Goal: Information Seeking & Learning: Learn about a topic

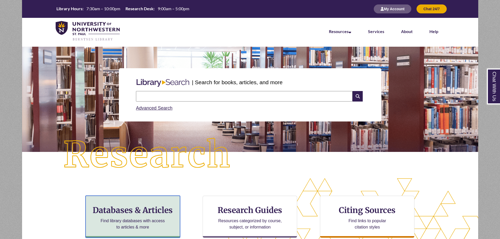
click at [126, 216] on div "Databases & Articles Find library databases with access to articles & more" at bounding box center [132, 217] width 94 height 42
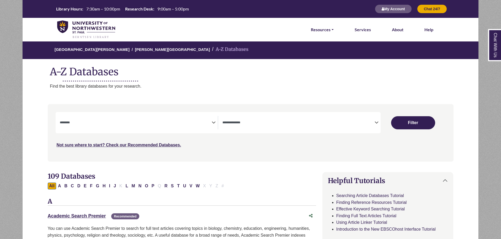
select select "Database Subject Filter"
select select "Database Types Filter"
click at [141, 186] on button "N" at bounding box center [140, 186] width 6 height 7
select select "Database Subject Filter"
select select "Database Types Filter"
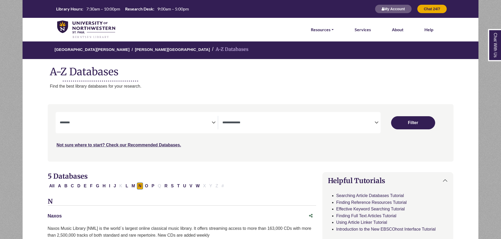
click at [55, 216] on link "Naxos This link opens in a new window" at bounding box center [55, 215] width 14 height 5
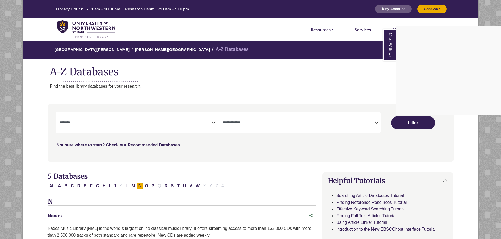
click at [87, 23] on div "Chat With Us" at bounding box center [250, 119] width 501 height 239
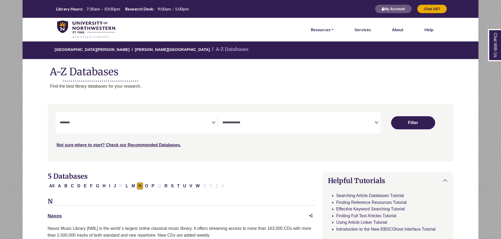
click at [96, 32] on img at bounding box center [86, 29] width 58 height 18
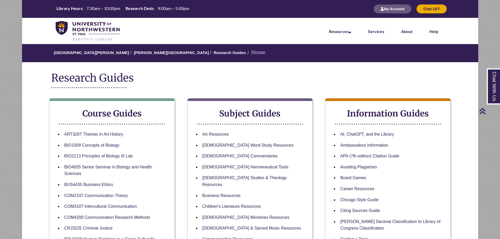
scroll to position [131, 0]
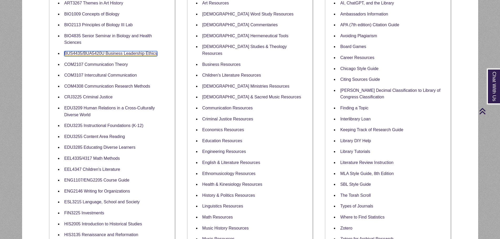
click at [115, 53] on link "BUS4435/BUA5420U Business Leadership Ethics" at bounding box center [110, 53] width 93 height 5
click at [110, 53] on link "BUS4435/BUA5420U Business Leadership Ethics" at bounding box center [110, 53] width 93 height 5
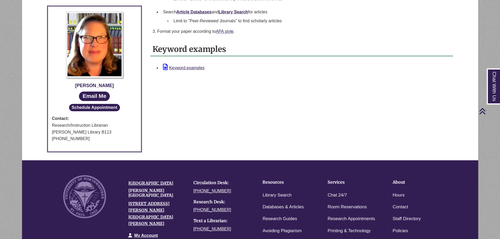
scroll to position [349, 0]
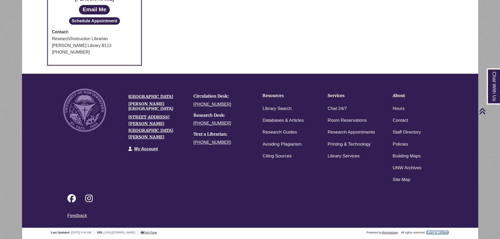
click at [428, 232] on link "Login to LibApps" at bounding box center [437, 232] width 22 height 3
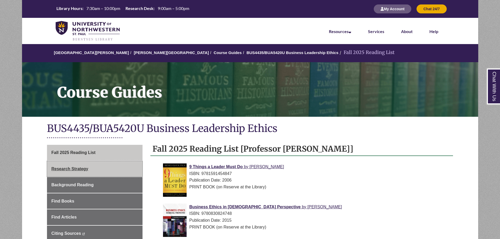
click at [111, 170] on link "Research Strategy" at bounding box center [94, 169] width 95 height 16
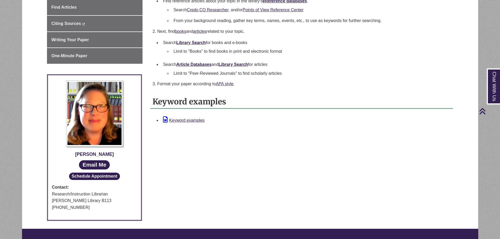
scroll to position [131, 0]
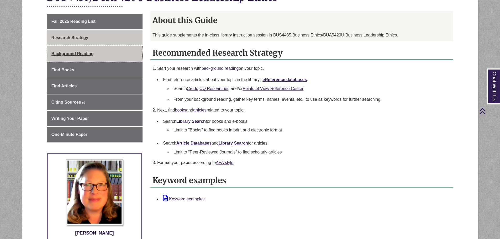
click at [93, 53] on span "Background Reading" at bounding box center [72, 53] width 42 height 4
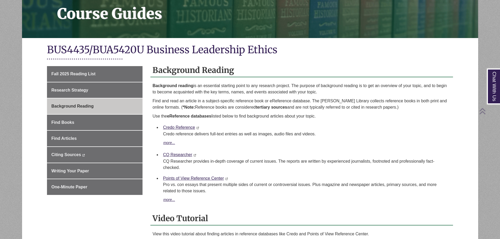
scroll to position [157, 0]
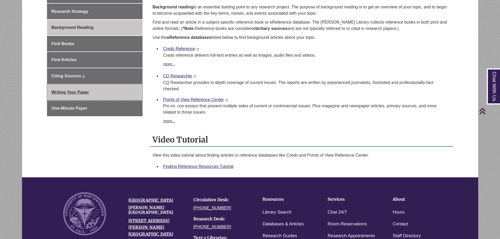
click at [74, 92] on span "Writing Your Paper" at bounding box center [70, 92] width 38 height 4
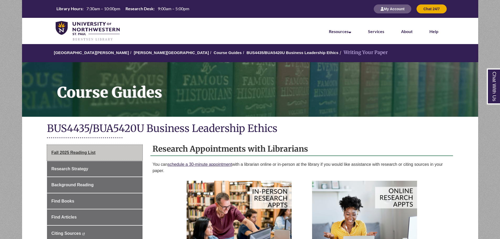
click at [80, 151] on span "Fall 2025 Reading List" at bounding box center [73, 152] width 44 height 4
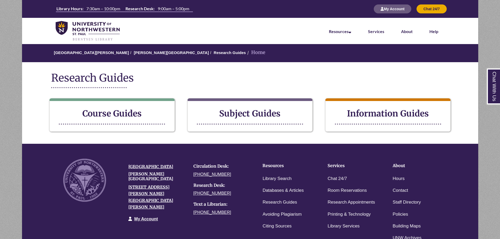
scroll to position [131, 0]
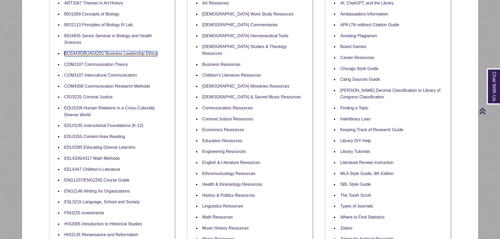
click at [122, 52] on link "BUS4435/BUA5420U Business Leadership Ethics" at bounding box center [110, 53] width 93 height 5
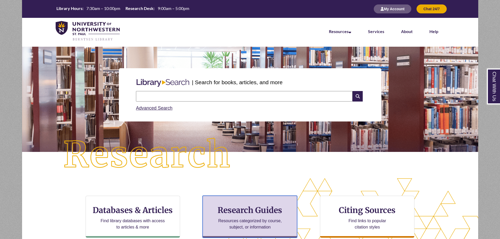
click at [252, 216] on div "Research Guides Resources categorized by course, subject, or information" at bounding box center [249, 217] width 94 height 42
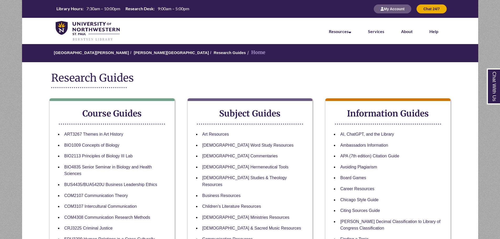
click at [135, 182] on li "BUS4435/BUA5420U Business Leadership Ethics" at bounding box center [116, 184] width 108 height 11
click at [135, 184] on link "BUS4435/BUA5420U Business Leadership Ethics" at bounding box center [110, 184] width 93 height 5
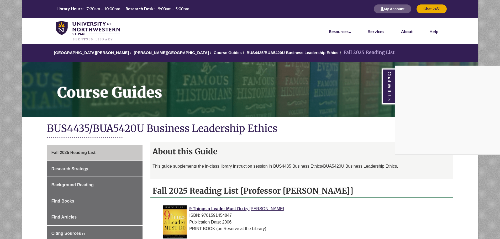
click at [67, 167] on div "Chat With Us" at bounding box center [250, 119] width 500 height 239
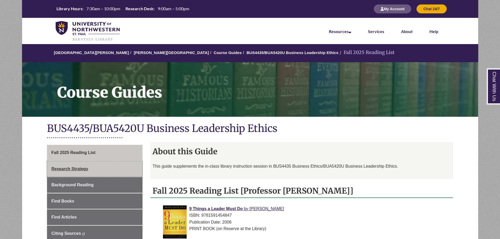
click at [67, 167] on span "Research Strategy" at bounding box center [69, 169] width 37 height 4
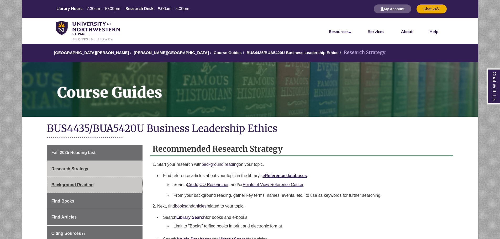
click at [92, 183] on span "Background Reading" at bounding box center [72, 185] width 42 height 4
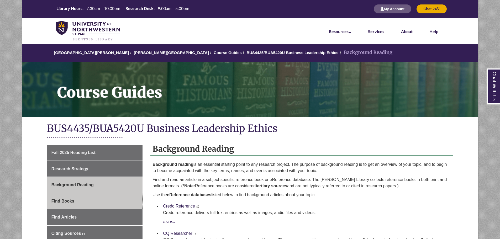
scroll to position [79, 0]
